Goal: Task Accomplishment & Management: Complete application form

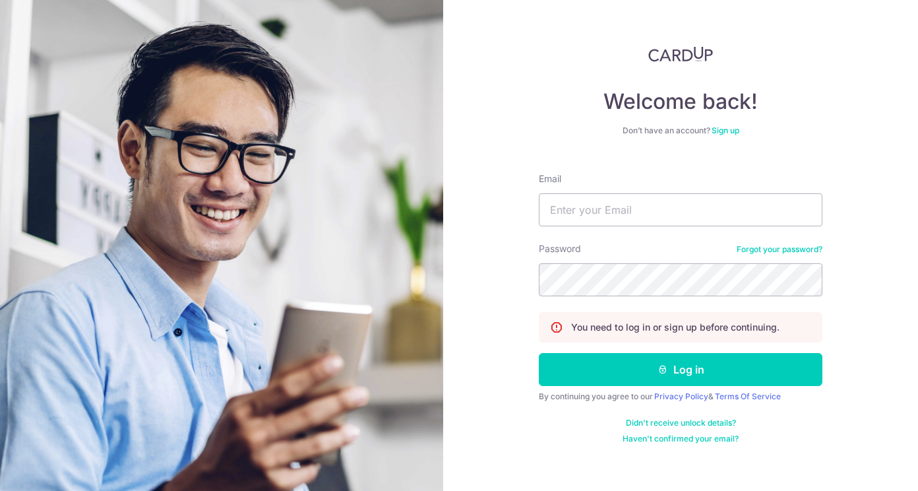
drag, startPoint x: 635, startPoint y: 213, endPoint x: 638, endPoint y: 192, distance: 21.4
click at [638, 192] on div "Email" at bounding box center [681, 199] width 284 height 54
click at [625, 219] on input "Email" at bounding box center [681, 209] width 284 height 33
type input "[EMAIL_ADDRESS][DOMAIN_NAME]"
click at [539, 353] on button "Log in" at bounding box center [681, 369] width 284 height 33
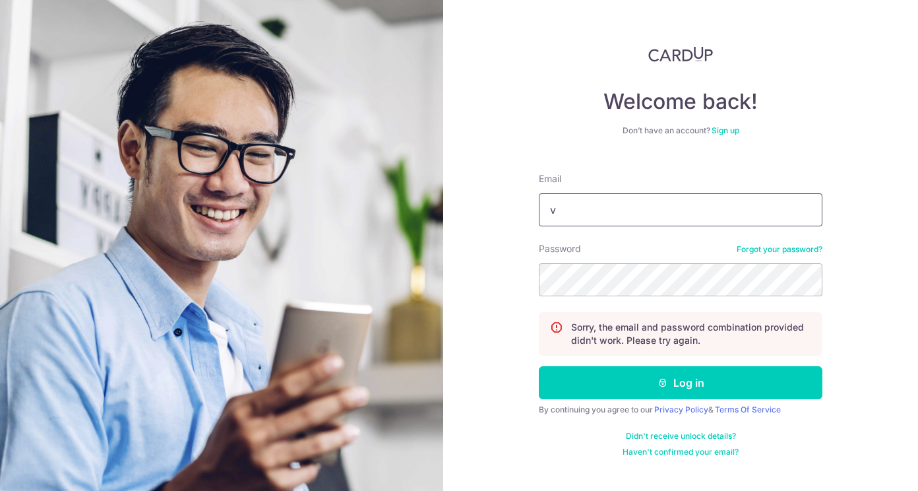
click at [654, 213] on input "v" at bounding box center [681, 209] width 284 height 33
type input "[EMAIL_ADDRESS][DOMAIN_NAME]"
click at [673, 258] on div "Password Forgot your password?" at bounding box center [681, 269] width 284 height 54
click at [539, 366] on button "Log in" at bounding box center [681, 382] width 284 height 33
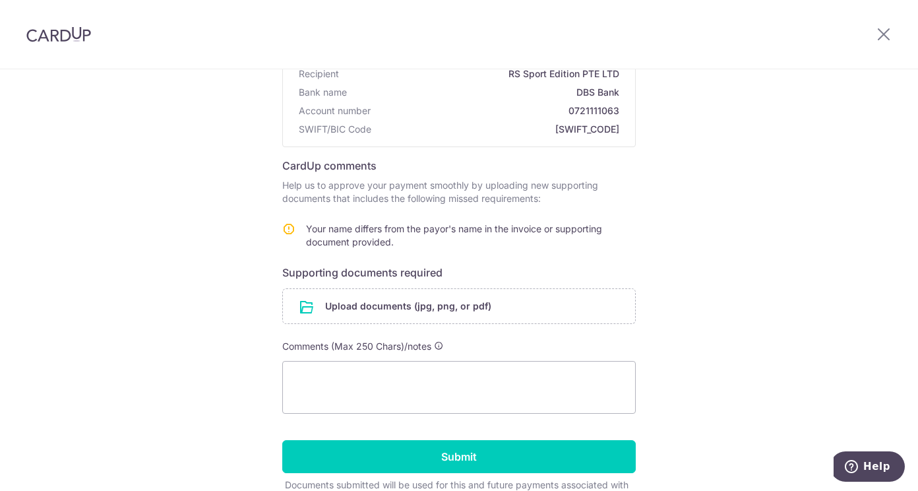
scroll to position [132, 0]
click at [545, 295] on input "file" at bounding box center [459, 306] width 352 height 34
click at [871, 31] on div at bounding box center [883, 34] width 69 height 69
click at [886, 34] on icon at bounding box center [884, 34] width 16 height 16
